Goal: Task Accomplishment & Management: Manage account settings

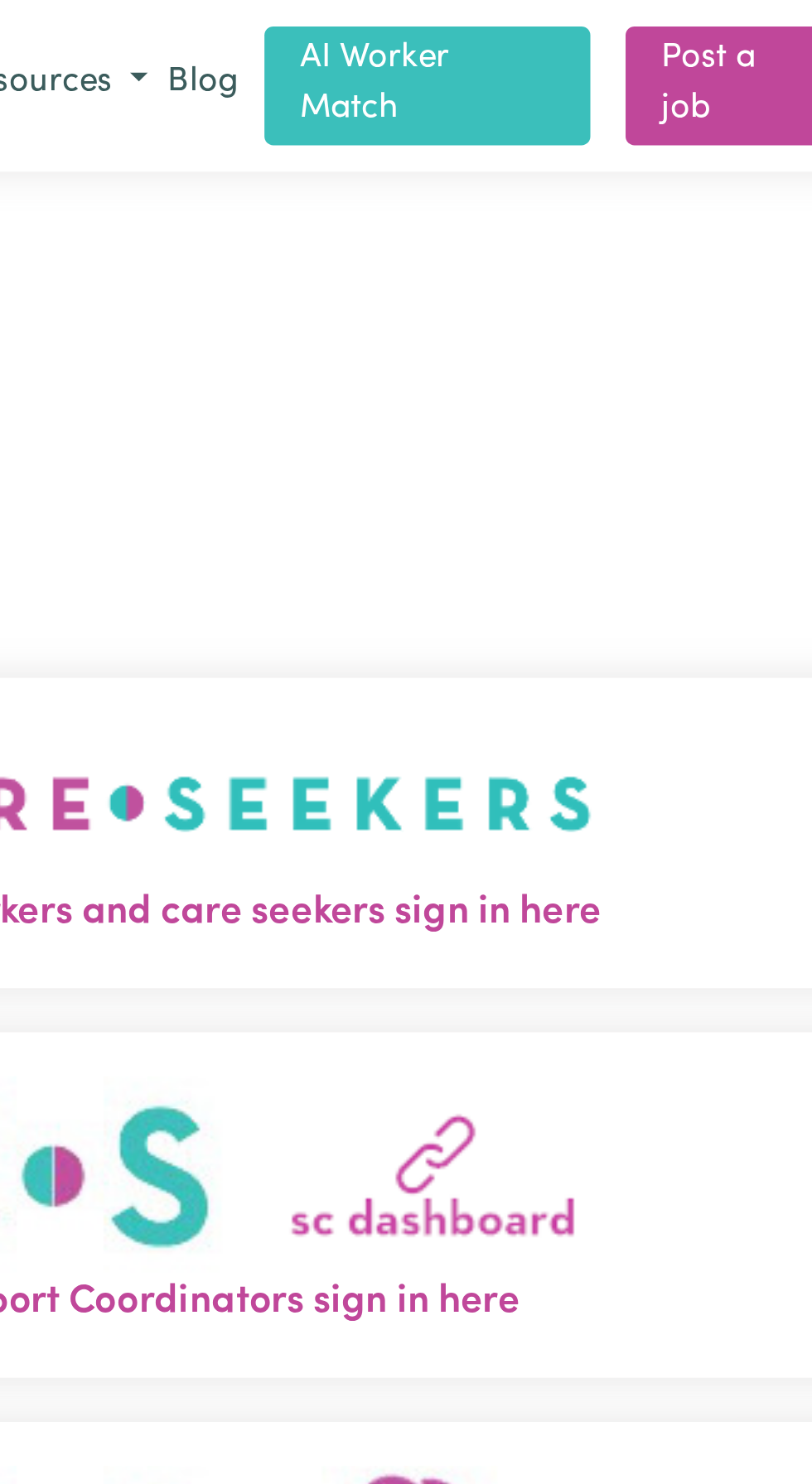
click at [443, 328] on img "Care workers and care seekers sign in here" at bounding box center [405, 302] width 283 height 61
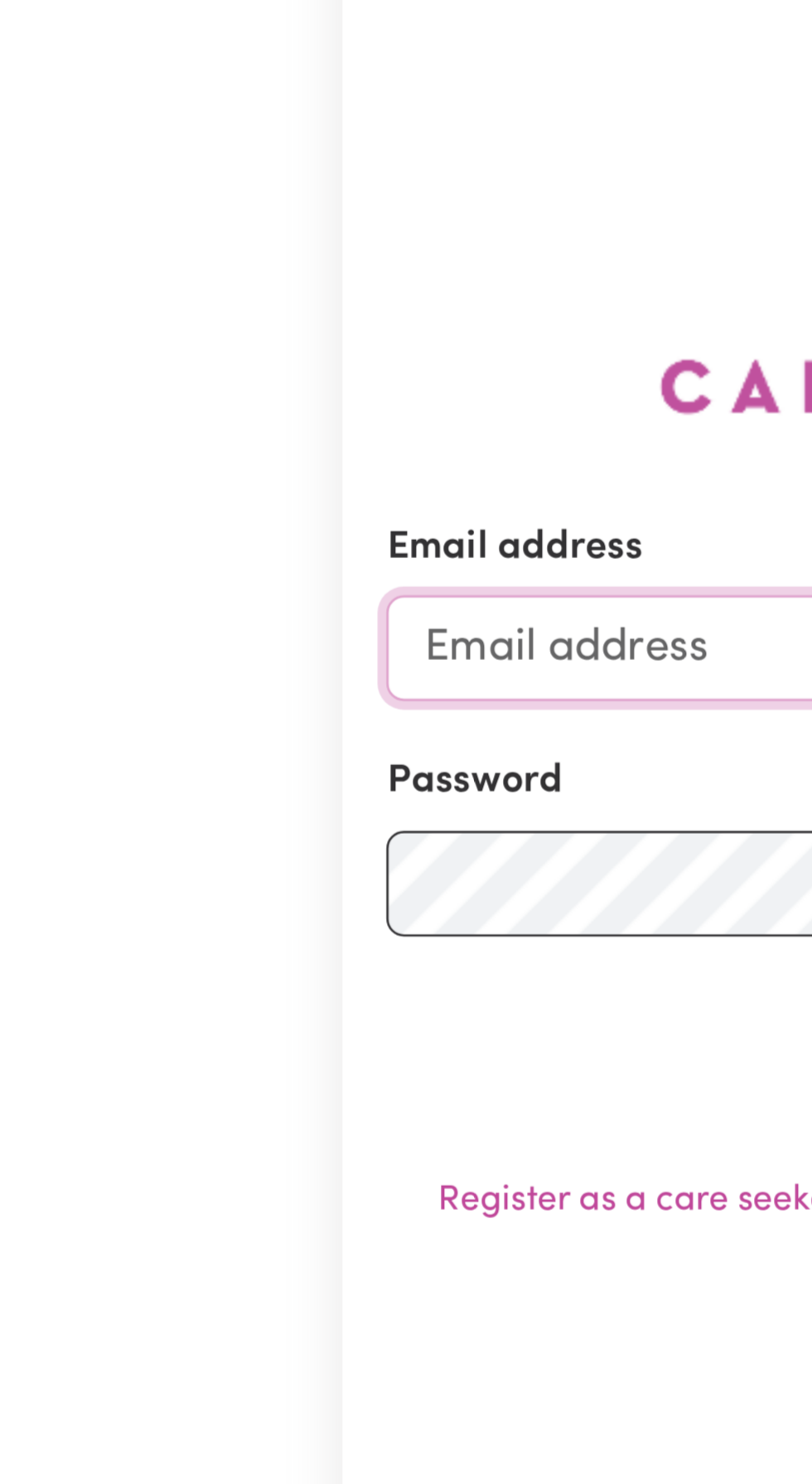
click at [201, 396] on input "Email address" at bounding box center [405, 376] width 488 height 40
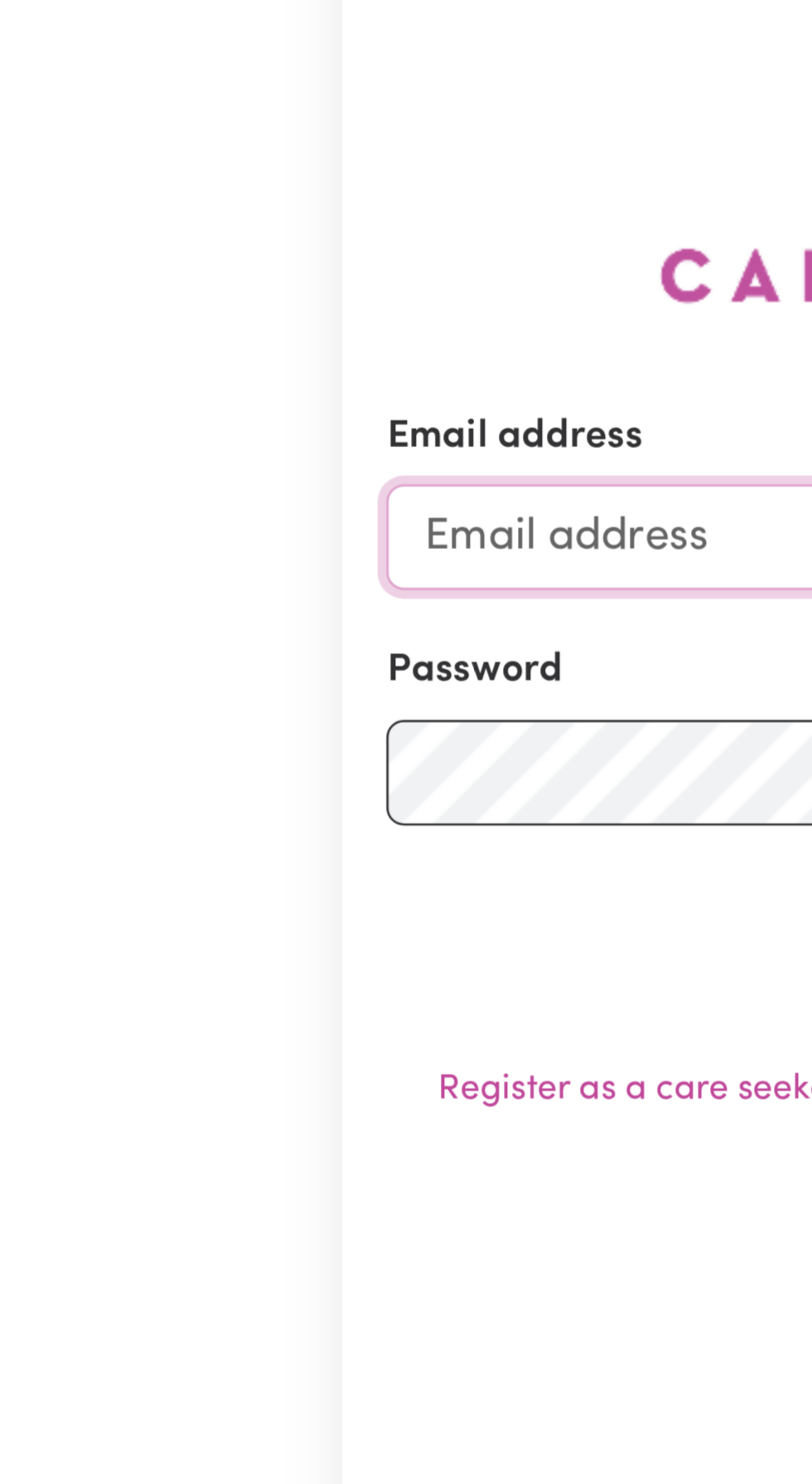
type input "[EMAIL_ADDRESS][DOMAIN_NAME]"
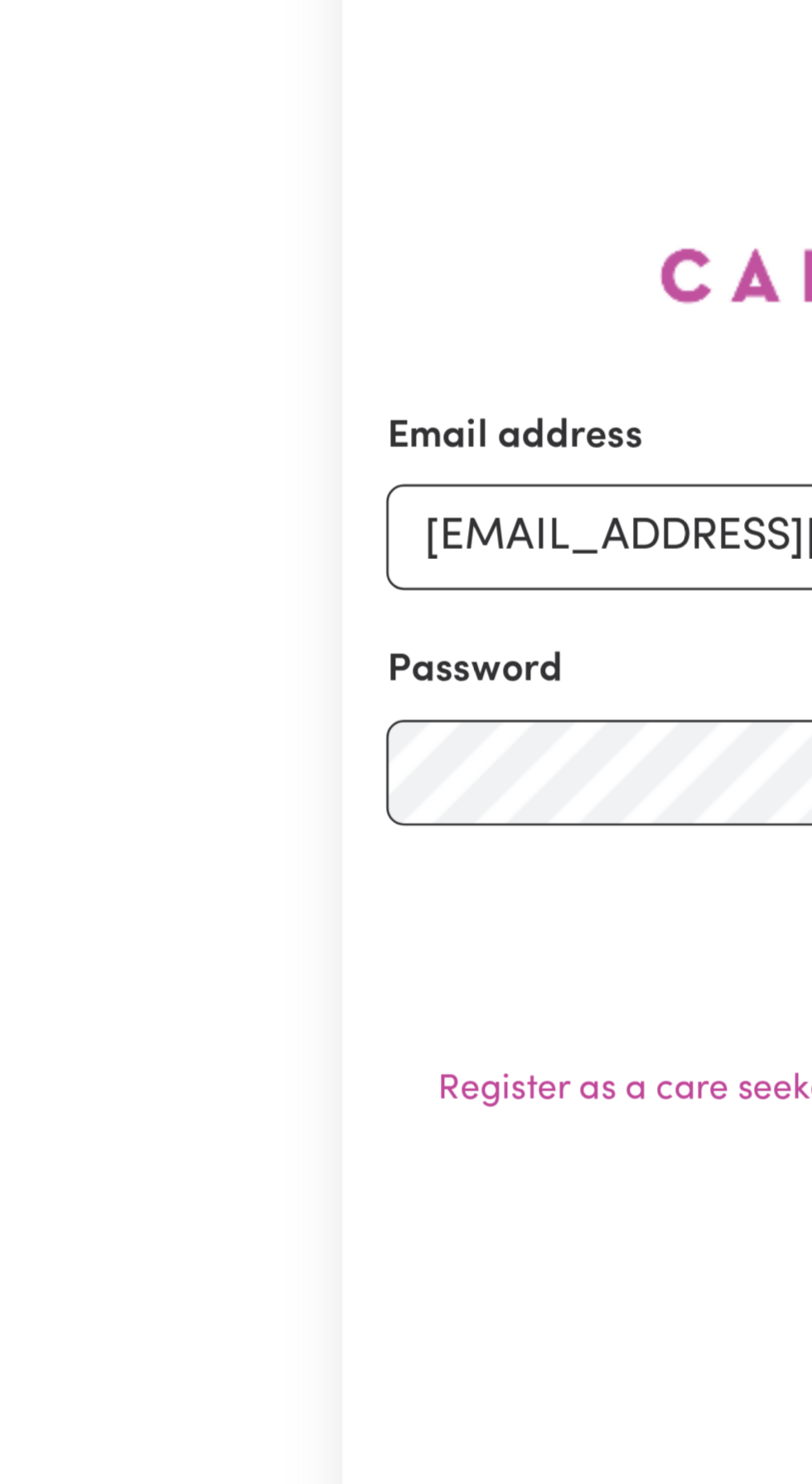
click at [366, 505] on button "Sign In" at bounding box center [406, 523] width 80 height 36
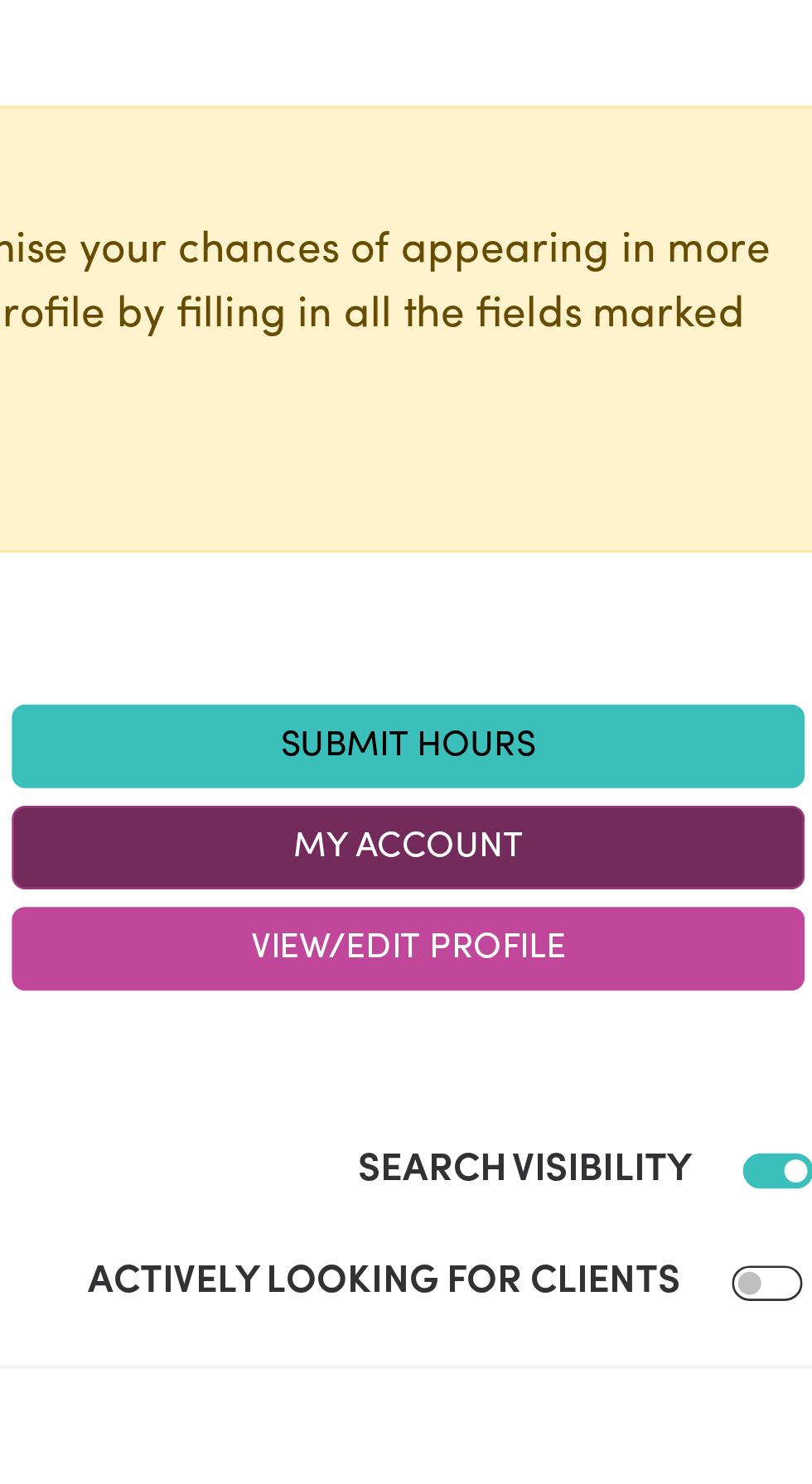
click at [544, 491] on button "My Account" at bounding box center [555, 493] width 298 height 31
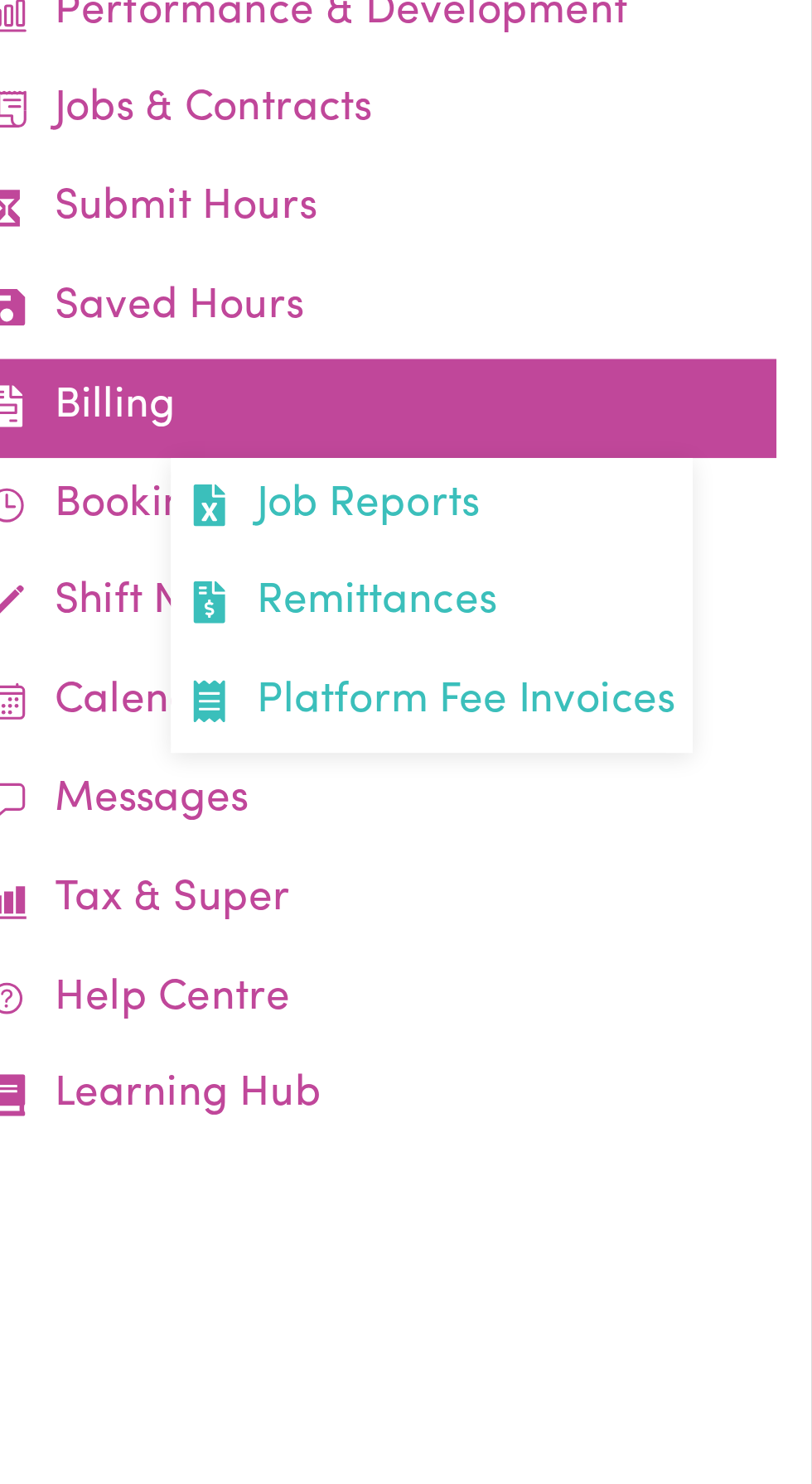
click at [551, 329] on link "Billing Job Reports Remittances Platform Fee Invoices" at bounding box center [646, 327] width 304 height 37
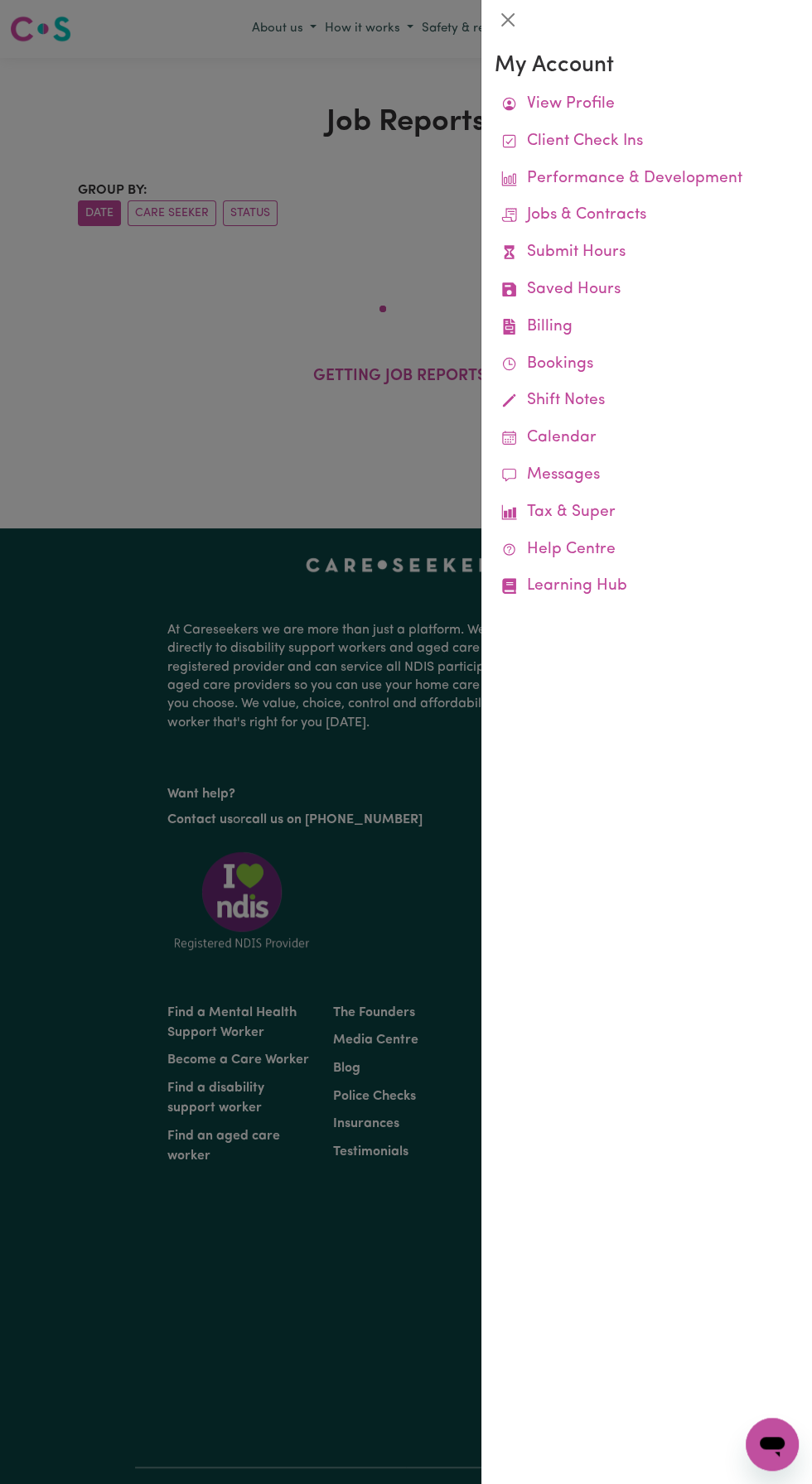
click at [116, 520] on div at bounding box center [406, 742] width 812 height 1484
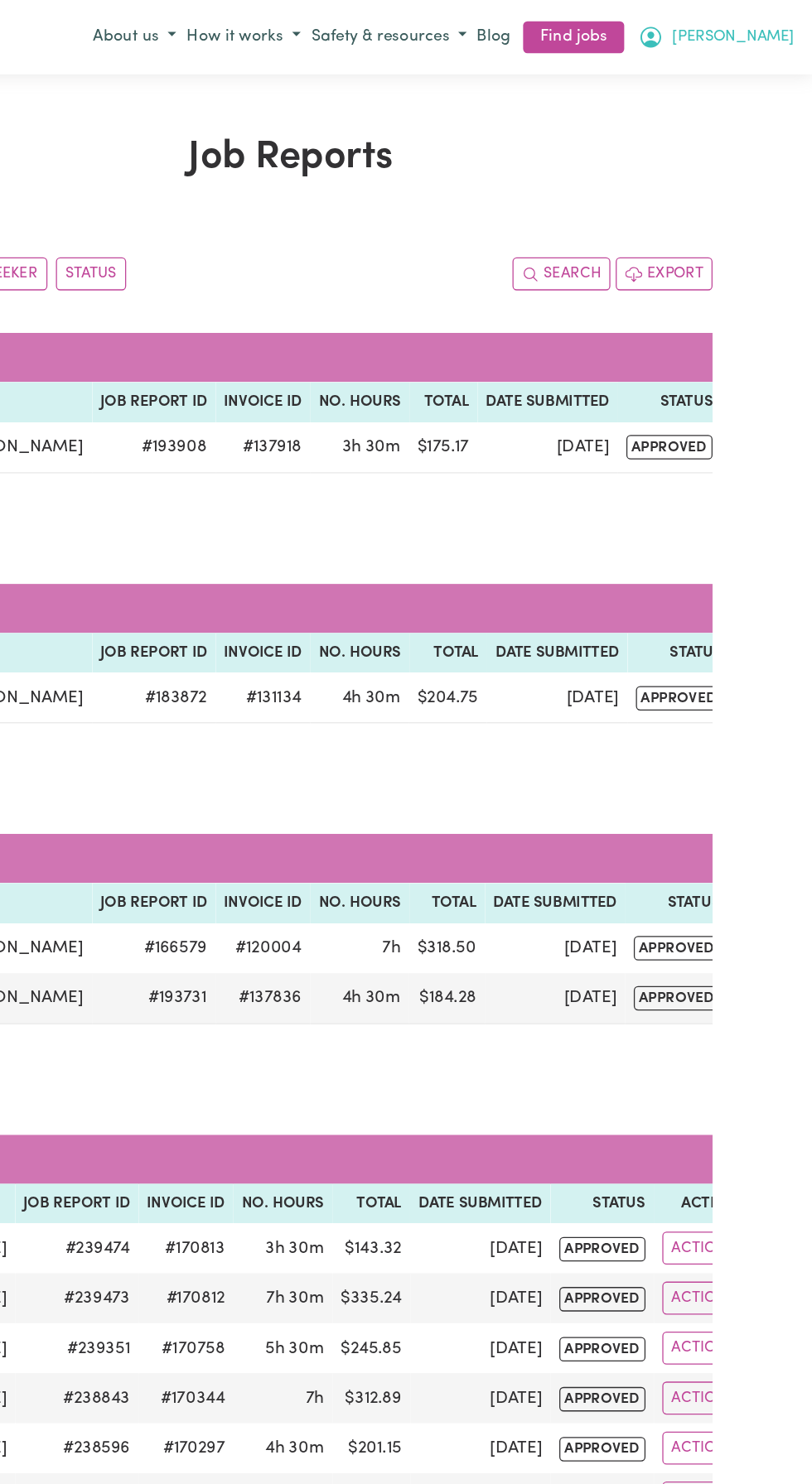
click at [794, 32] on span "[PERSON_NAME]" at bounding box center [750, 29] width 95 height 18
click at [731, 124] on link "Logout" at bounding box center [736, 123] width 131 height 31
